Goal: Navigation & Orientation: Understand site structure

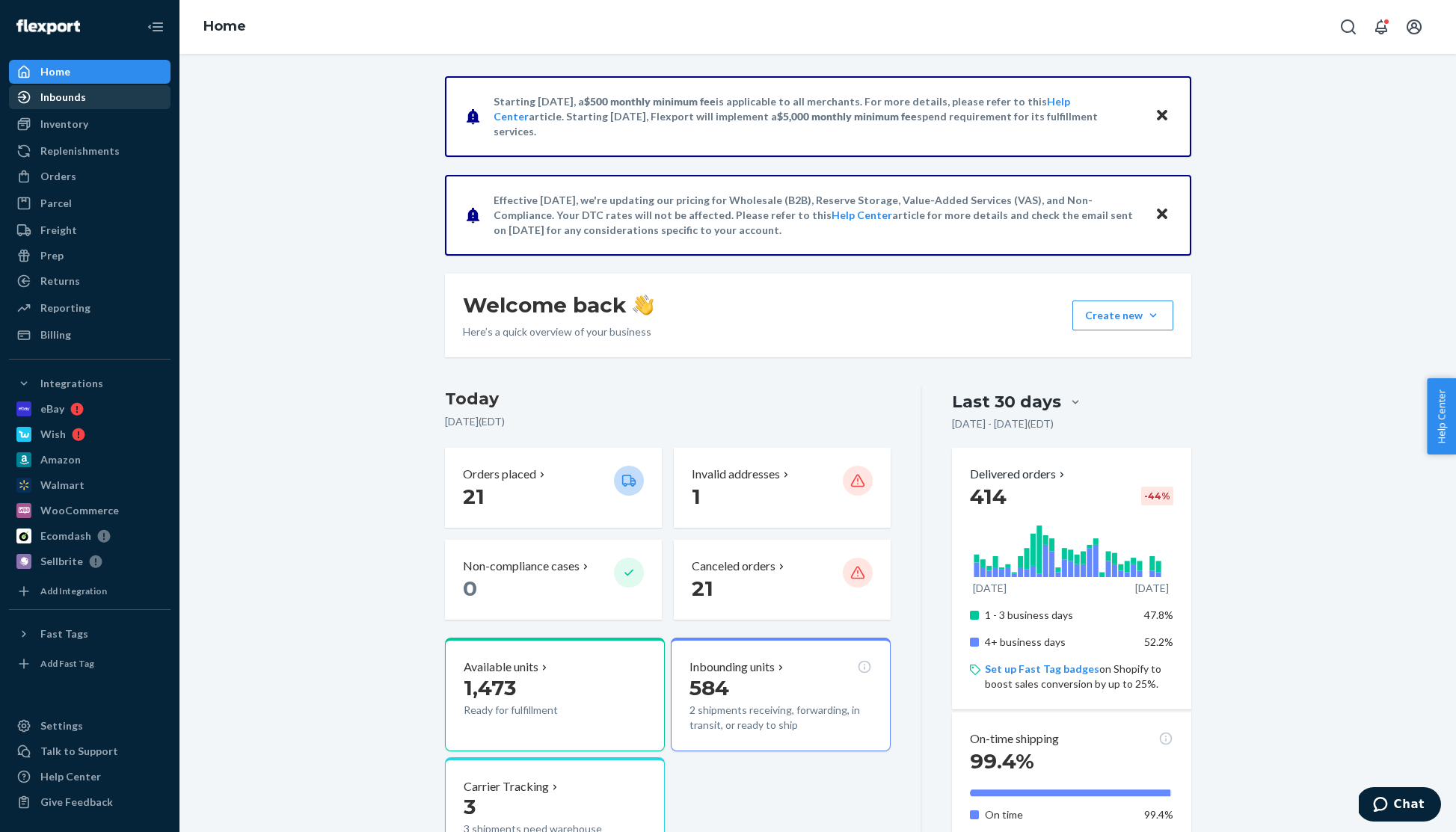
click at [87, 92] on div "Inbounds" at bounding box center [90, 97] width 159 height 21
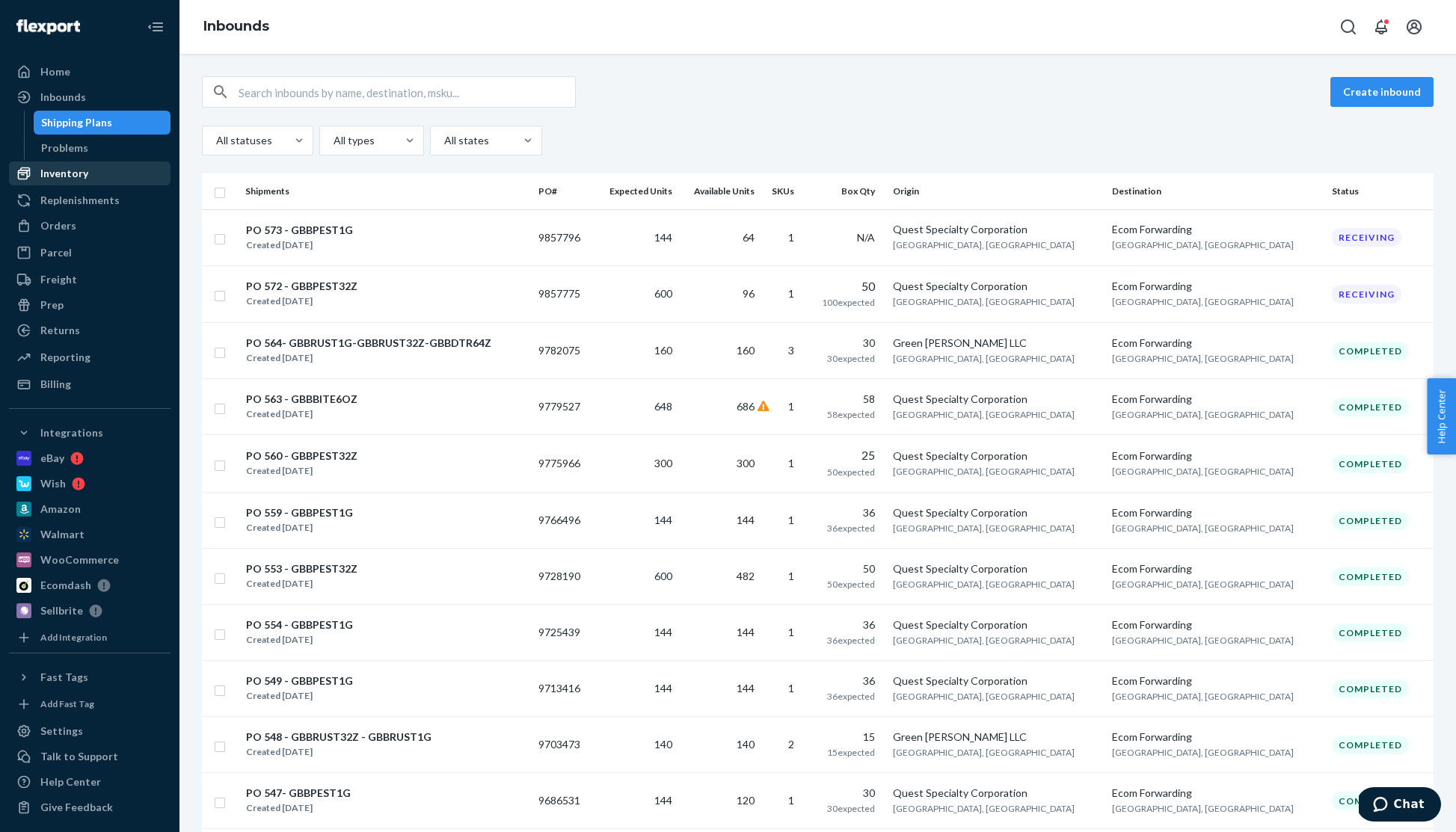
click at [74, 169] on div "Inventory" at bounding box center [64, 173] width 48 height 15
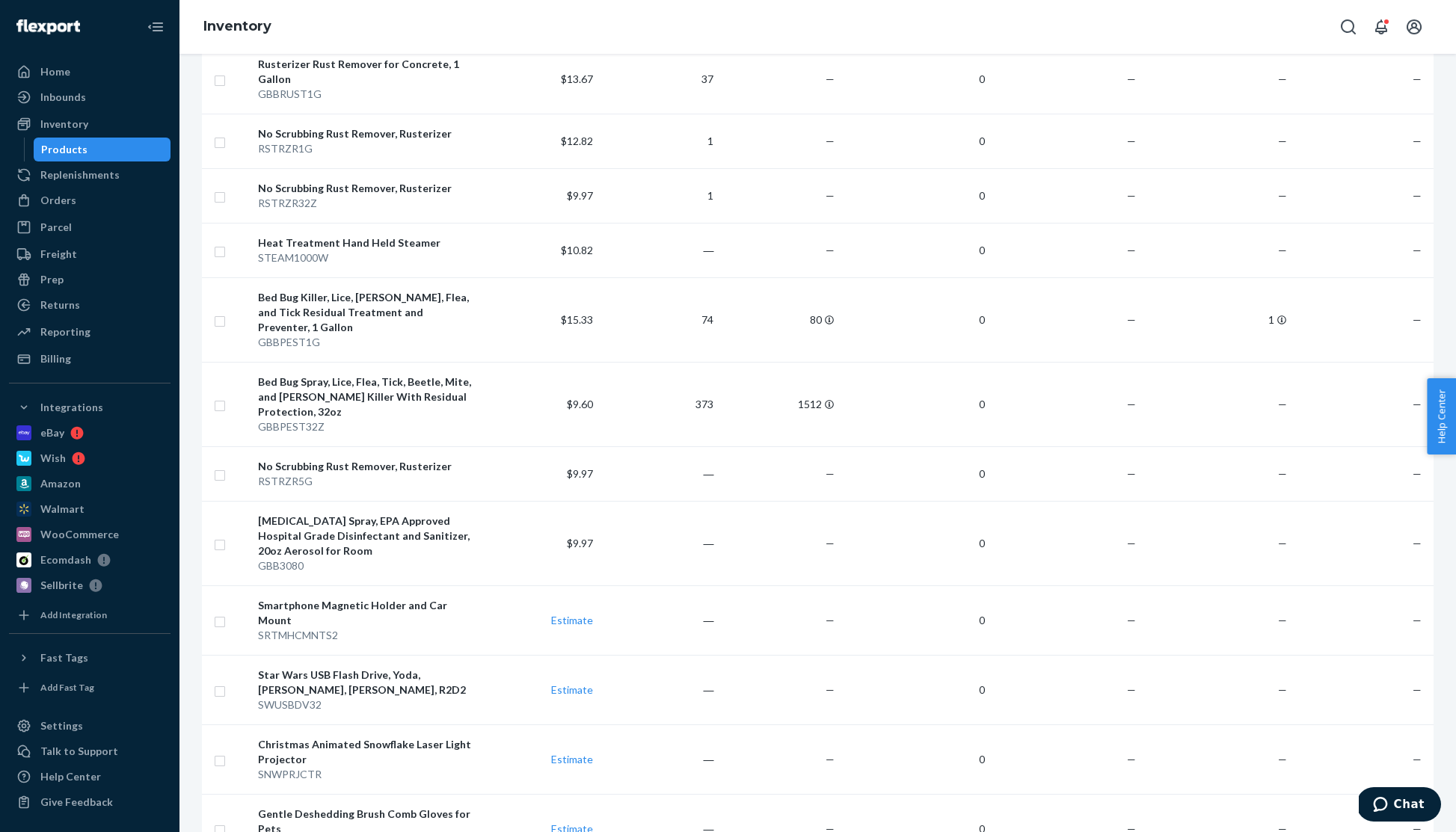
scroll to position [899, 0]
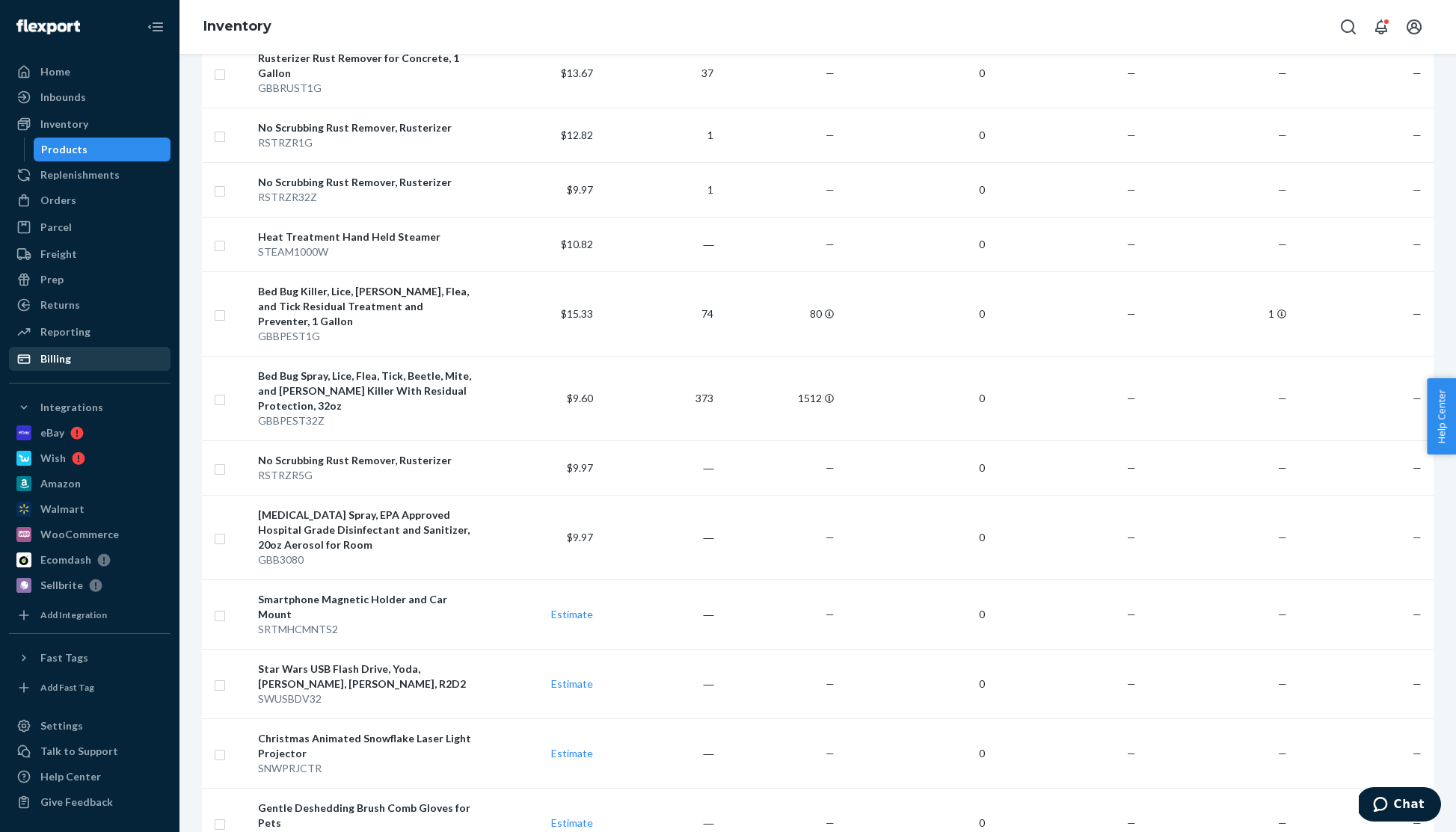
click at [82, 354] on div "Billing" at bounding box center [90, 358] width 159 height 21
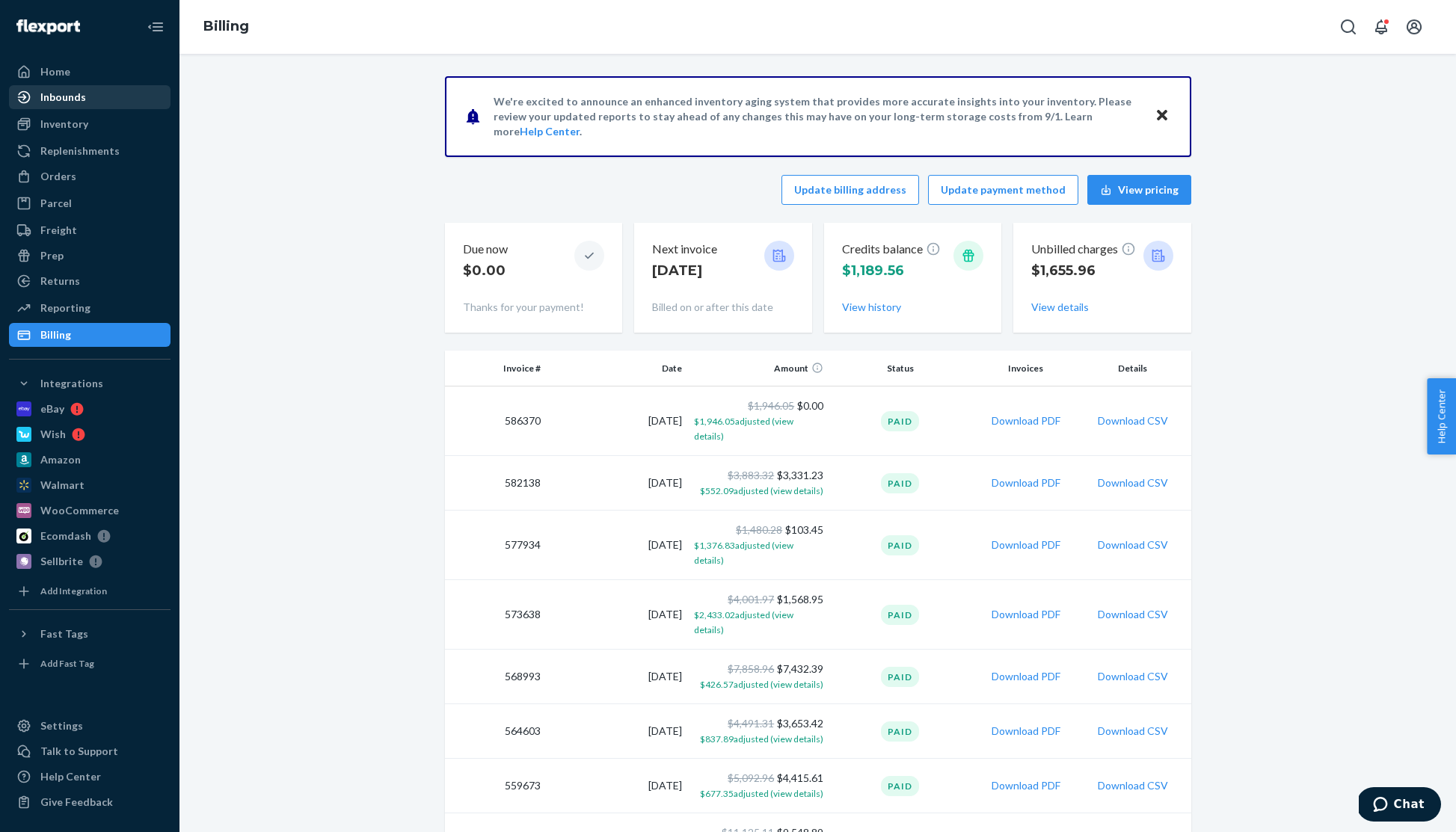
click at [63, 97] on div "Inbounds" at bounding box center [63, 97] width 45 height 15
